Goal: Find specific page/section

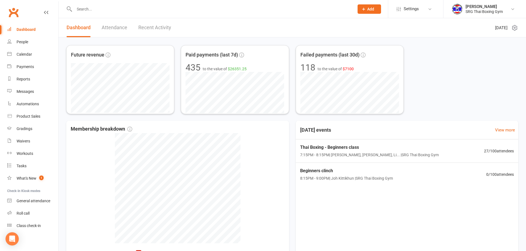
click at [105, 11] on input "text" at bounding box center [212, 9] width 278 height 8
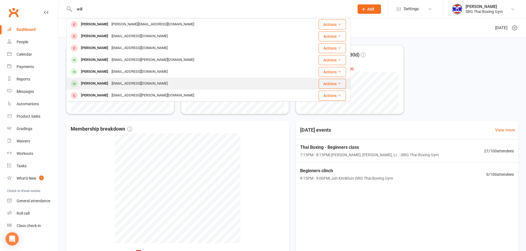
type input "will"
click at [135, 82] on div "[EMAIL_ADDRESS][DOMAIN_NAME]" at bounding box center [139, 84] width 59 height 8
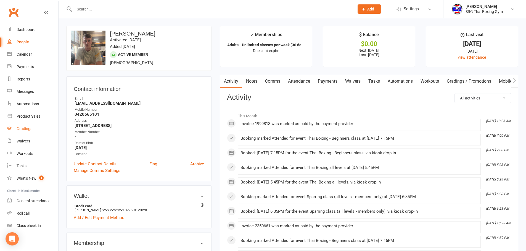
click at [27, 129] on div "Gradings" at bounding box center [25, 129] width 16 height 4
